Goal: Task Accomplishment & Management: Manage account settings

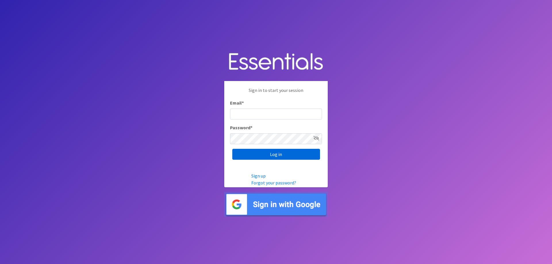
type input "[EMAIL_ADDRESS][DOMAIN_NAME]"
click at [283, 155] on input "Log in" at bounding box center [276, 154] width 88 height 11
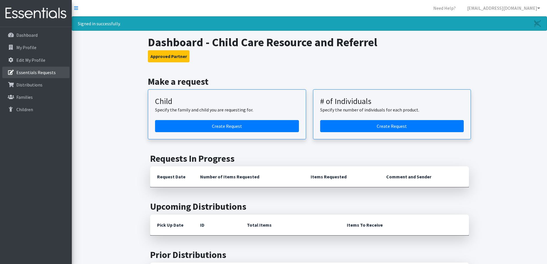
click at [39, 75] on p "Essentials Requests" at bounding box center [35, 73] width 39 height 6
